Goal: Find specific page/section: Find specific page/section

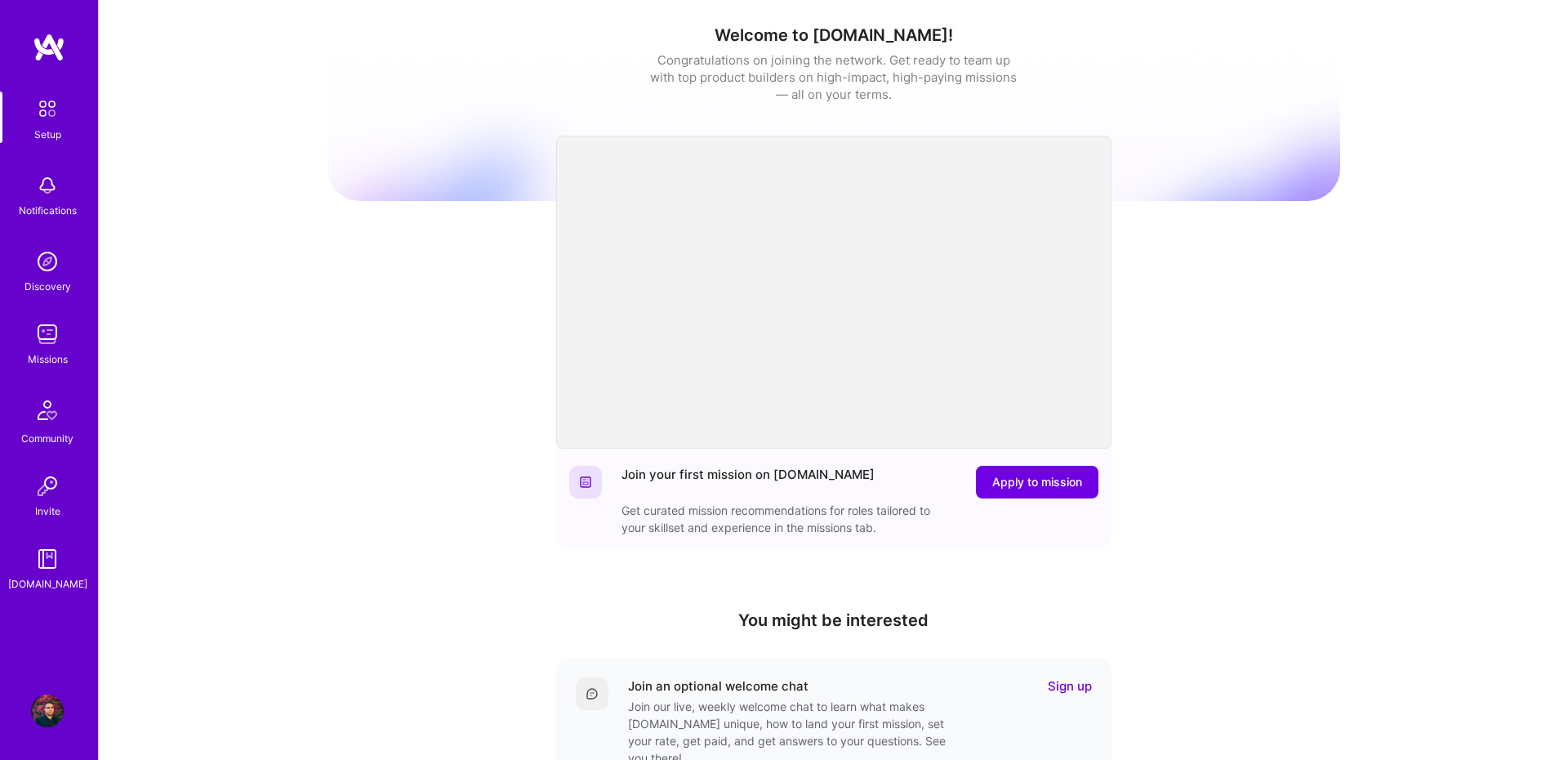
click at [52, 337] on img at bounding box center [48, 335] width 33 height 33
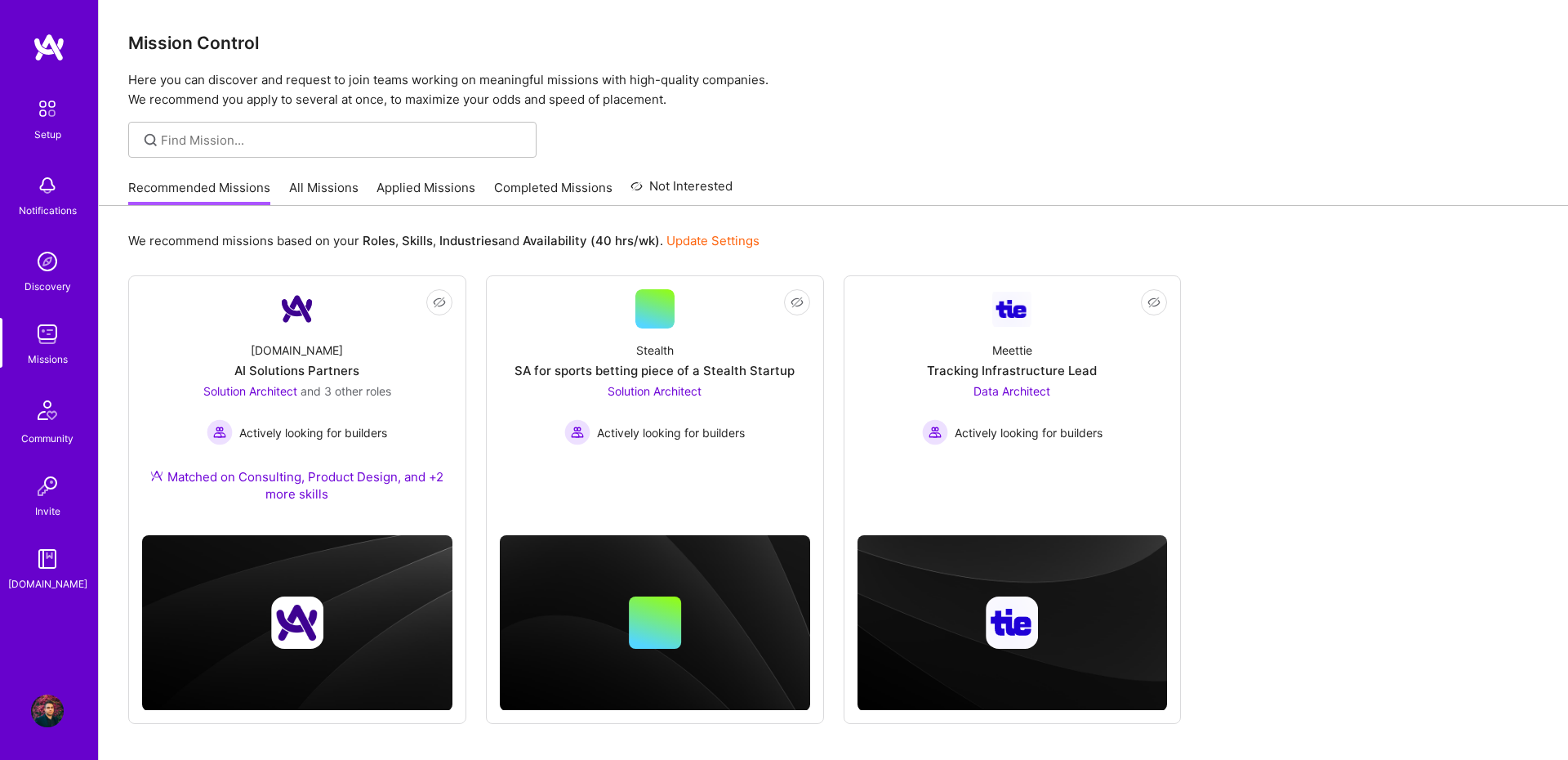
click at [466, 197] on link "Applied Missions" at bounding box center [426, 192] width 99 height 27
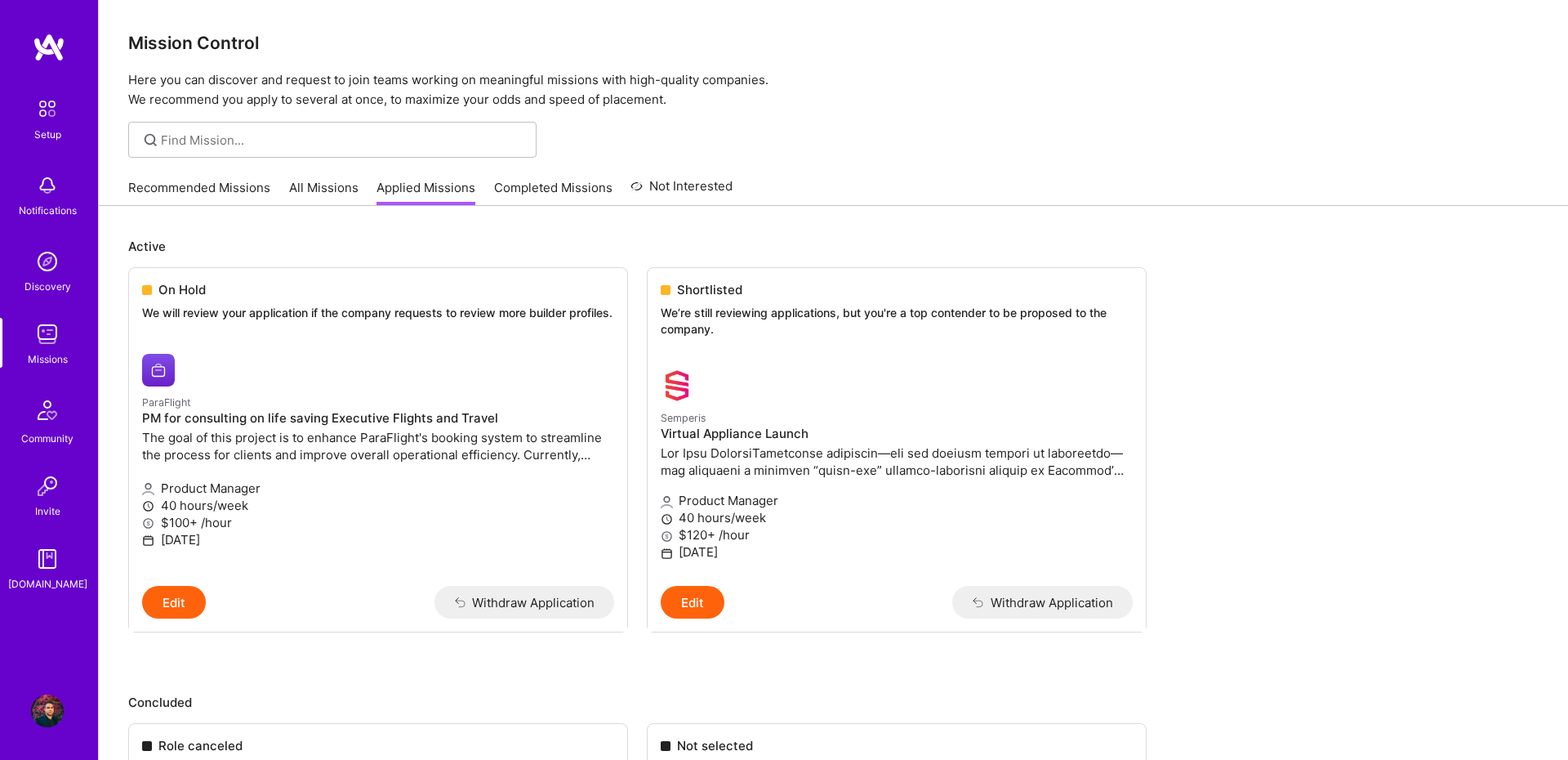
click at [311, 187] on link "All Missions" at bounding box center [324, 192] width 69 height 27
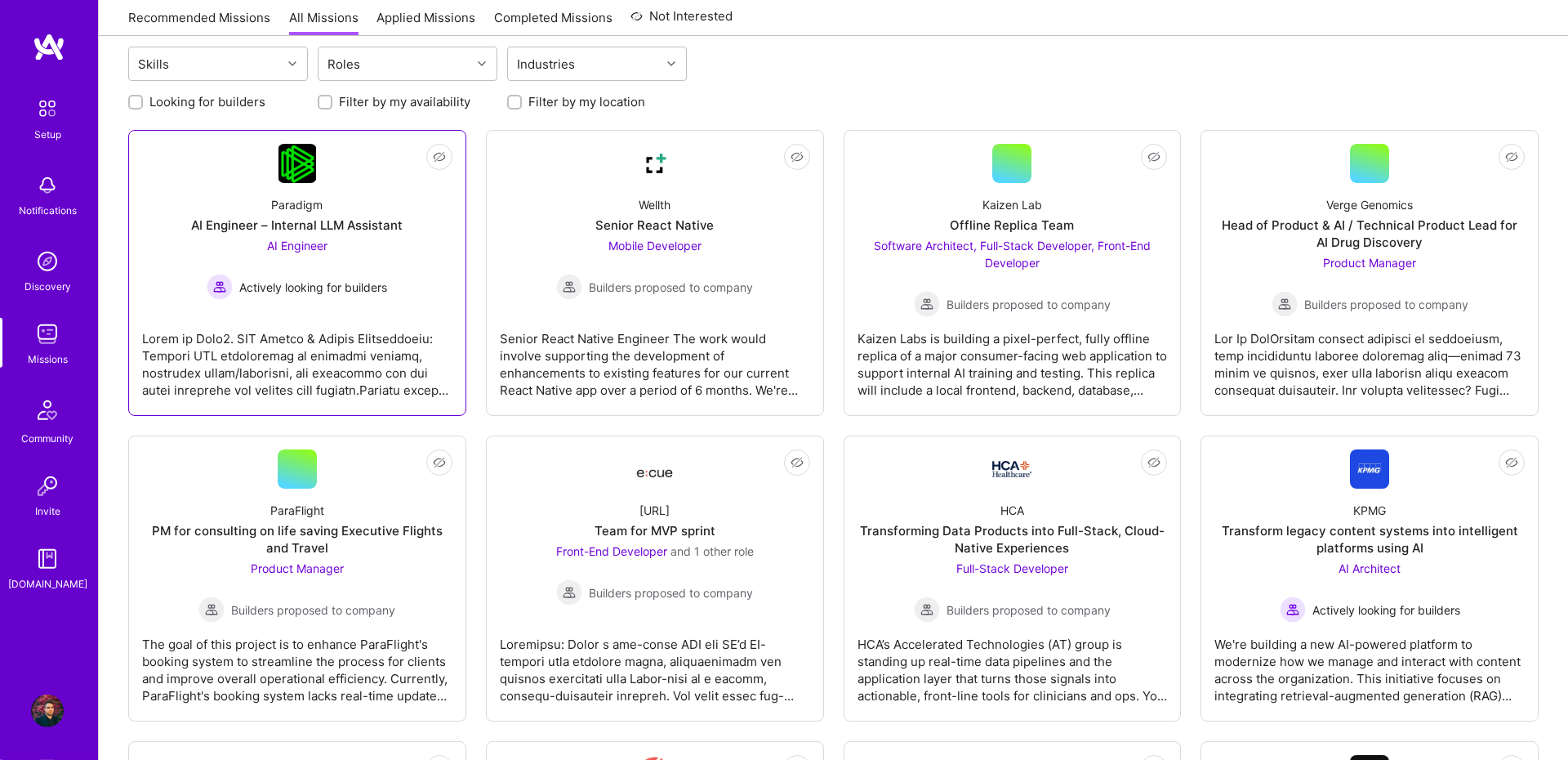
scroll to position [225, 0]
